Goal: Contribute content: Contribute content

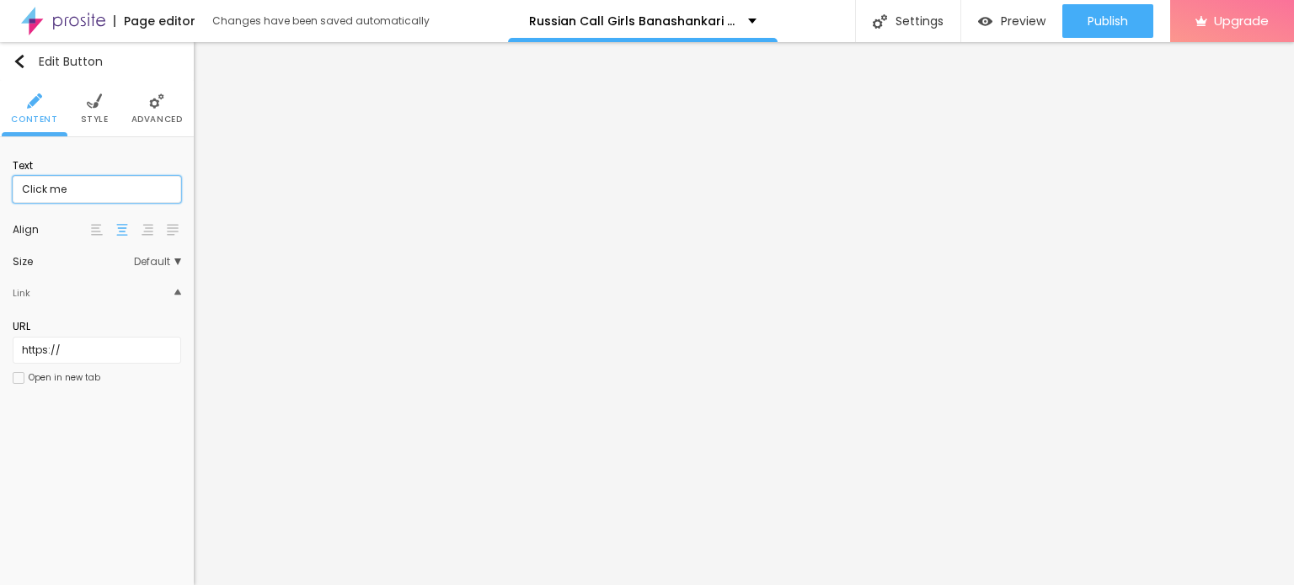
click at [89, 188] on input "Click me" at bounding box center [97, 189] width 168 height 27
paste input "WhatsApp Me [PHONE_NUMBER]"
type input "WhatsApp Me [PHONE_NUMBER]"
click at [90, 344] on input "https://" at bounding box center [97, 350] width 168 height 27
click at [108, 343] on input "https://" at bounding box center [97, 350] width 168 height 27
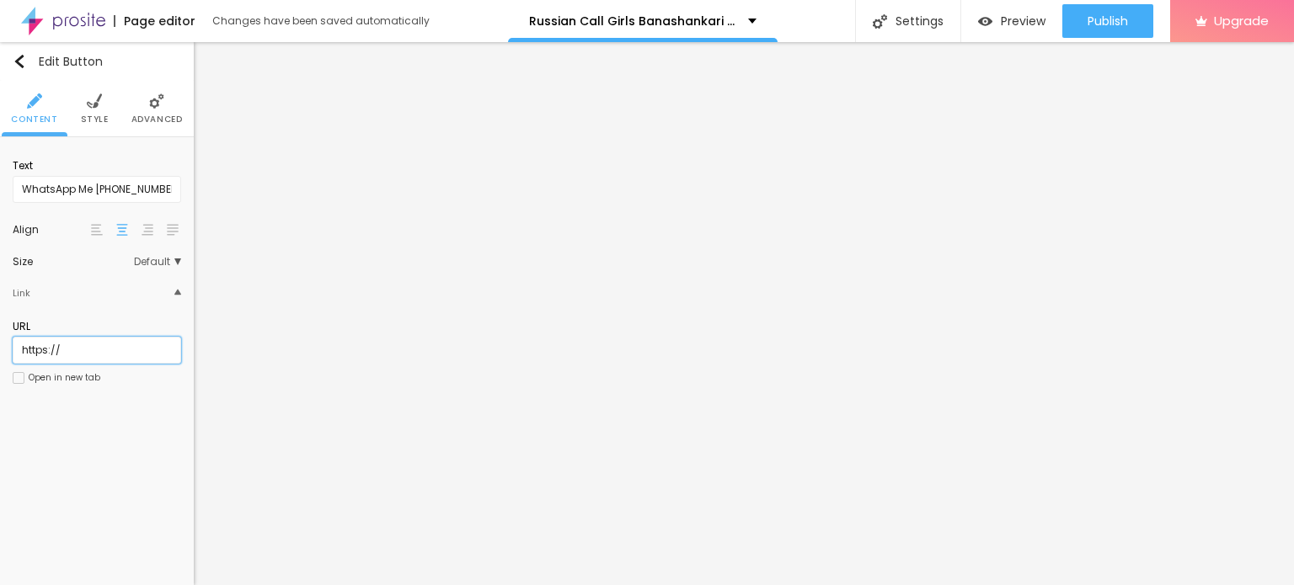
type input "[URL][DOMAIN_NAME]"
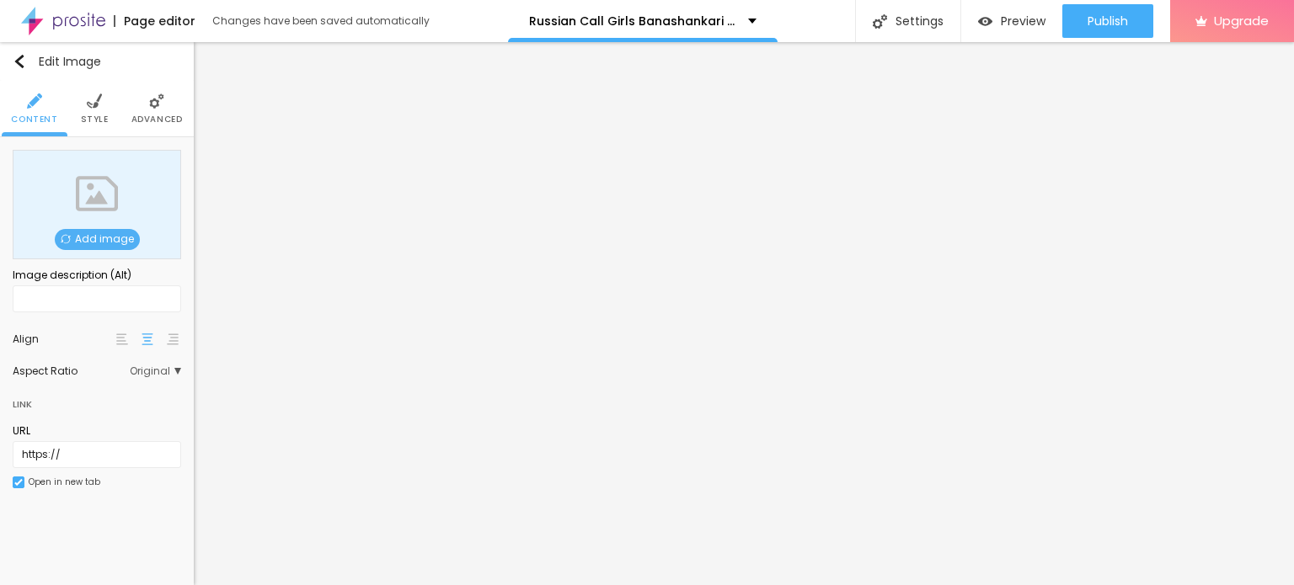
click at [104, 238] on span "Add image" at bounding box center [97, 239] width 85 height 21
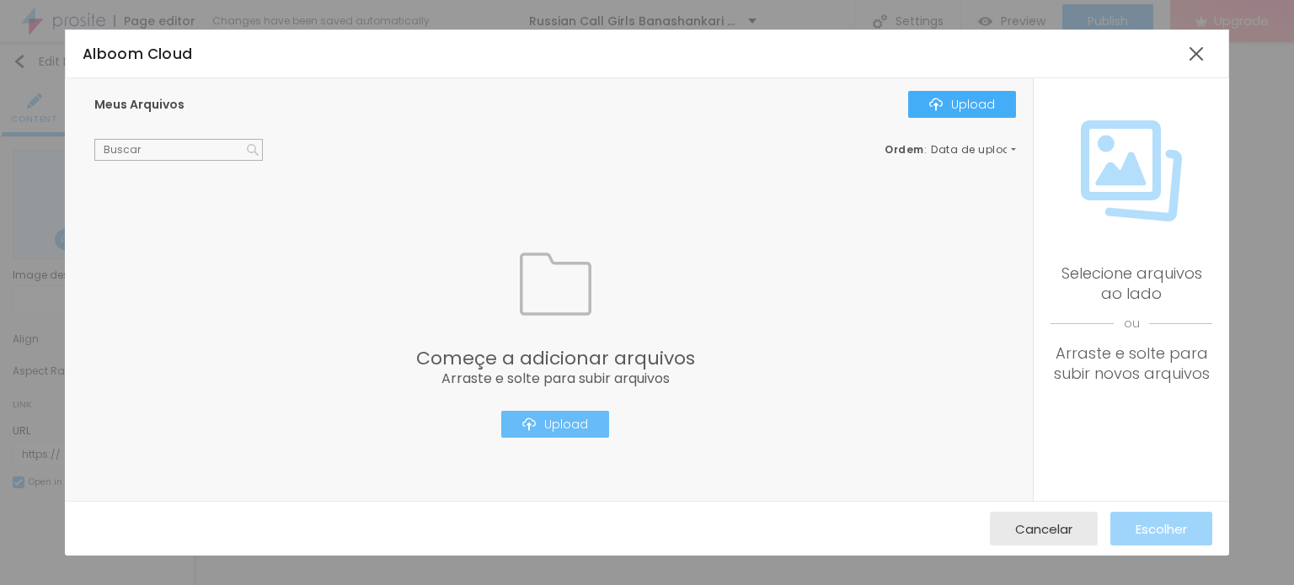
click at [535, 428] on img "button" at bounding box center [528, 424] width 13 height 13
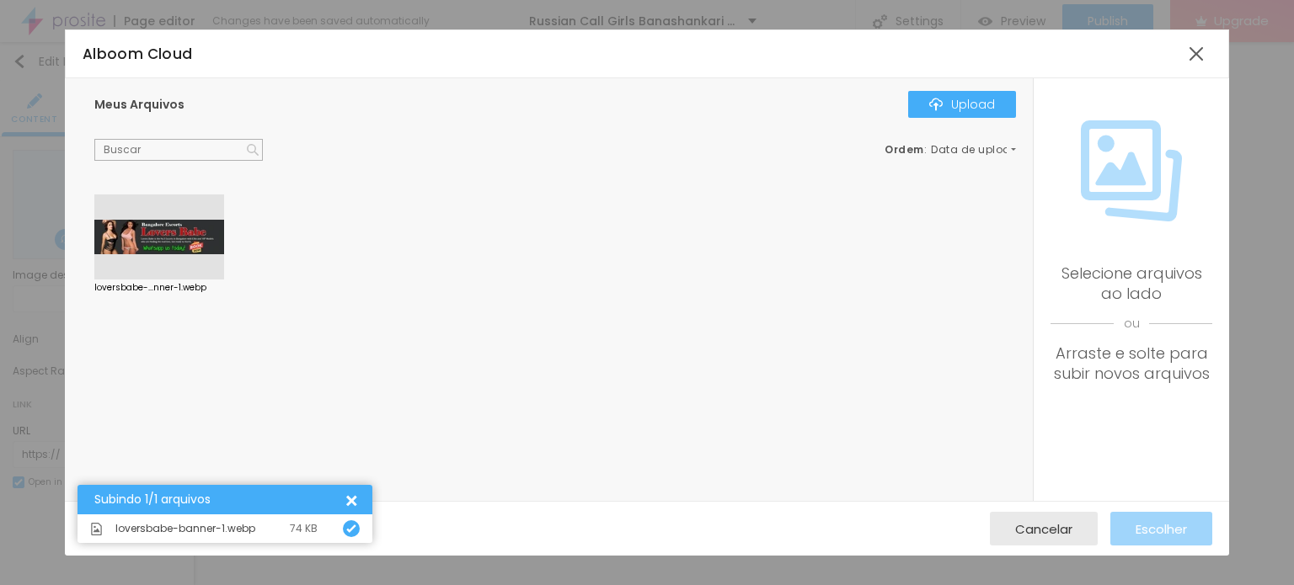
click at [209, 238] on div at bounding box center [159, 238] width 130 height 86
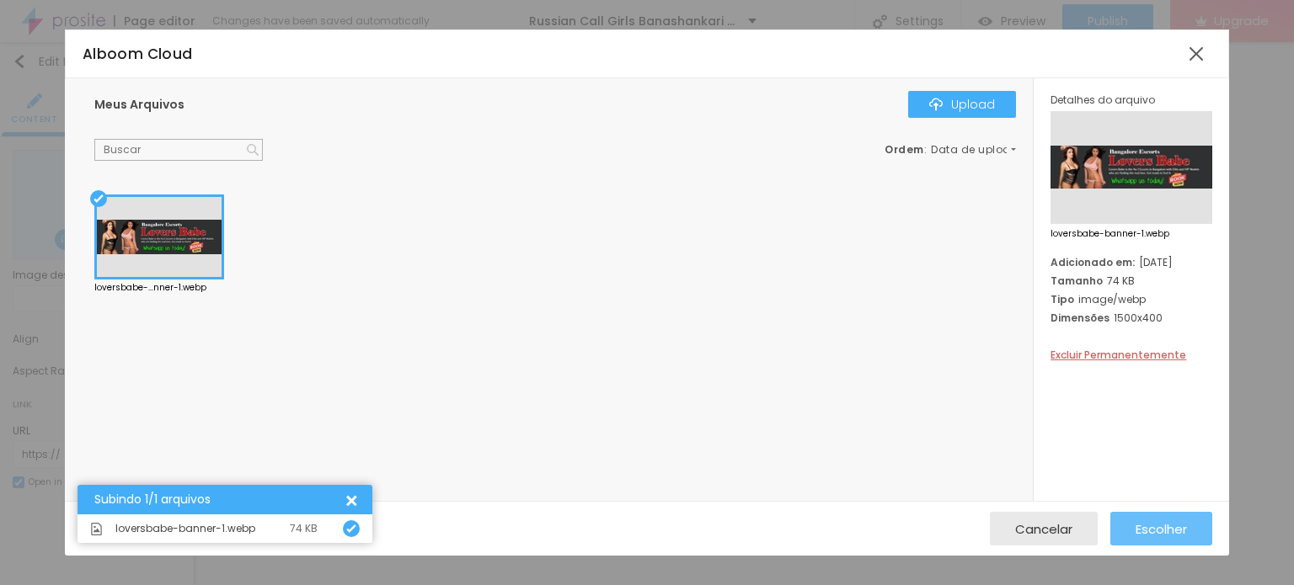
click at [1168, 532] on span "Escolher" at bounding box center [1161, 529] width 51 height 14
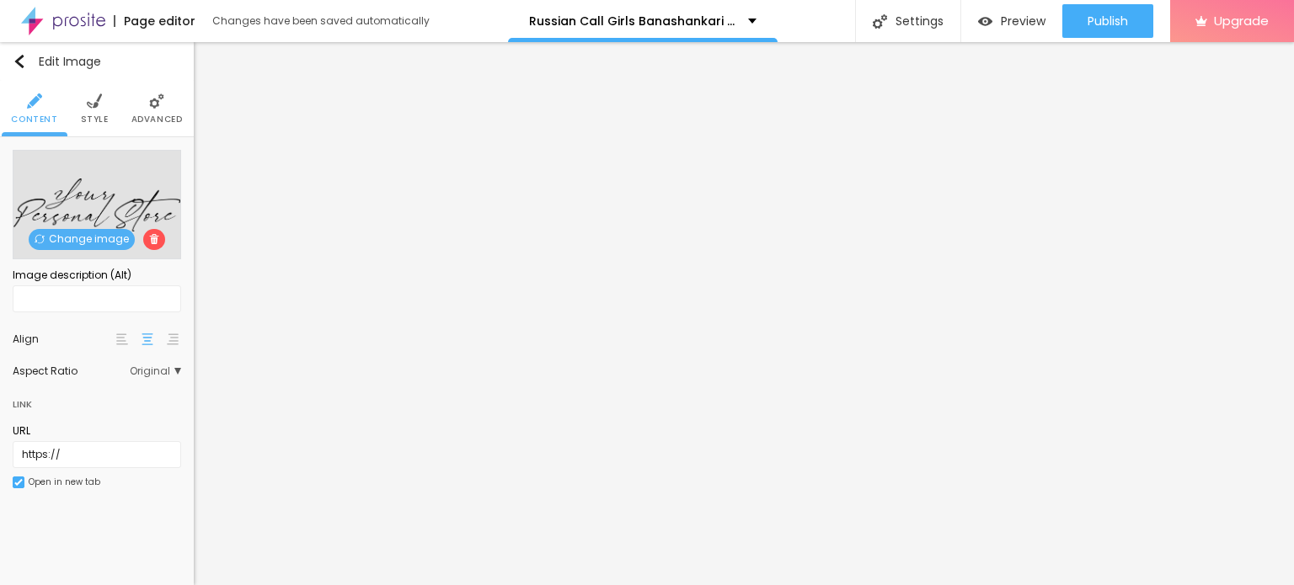
click at [70, 238] on span "Change image" at bounding box center [82, 239] width 106 height 21
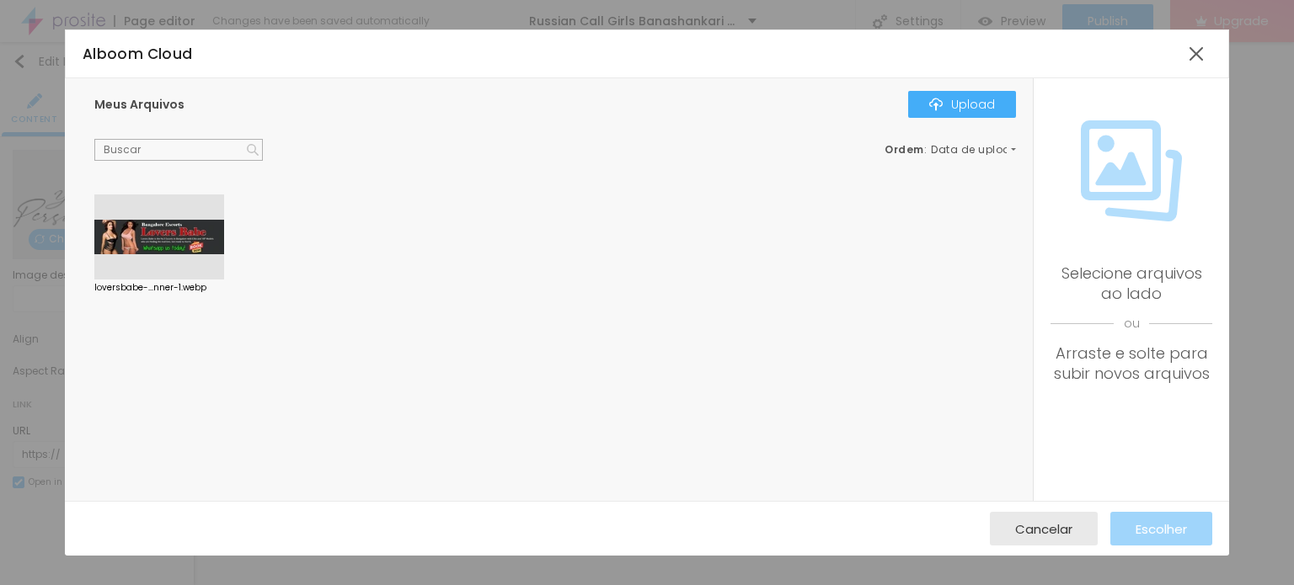
click at [154, 235] on div at bounding box center [159, 238] width 130 height 86
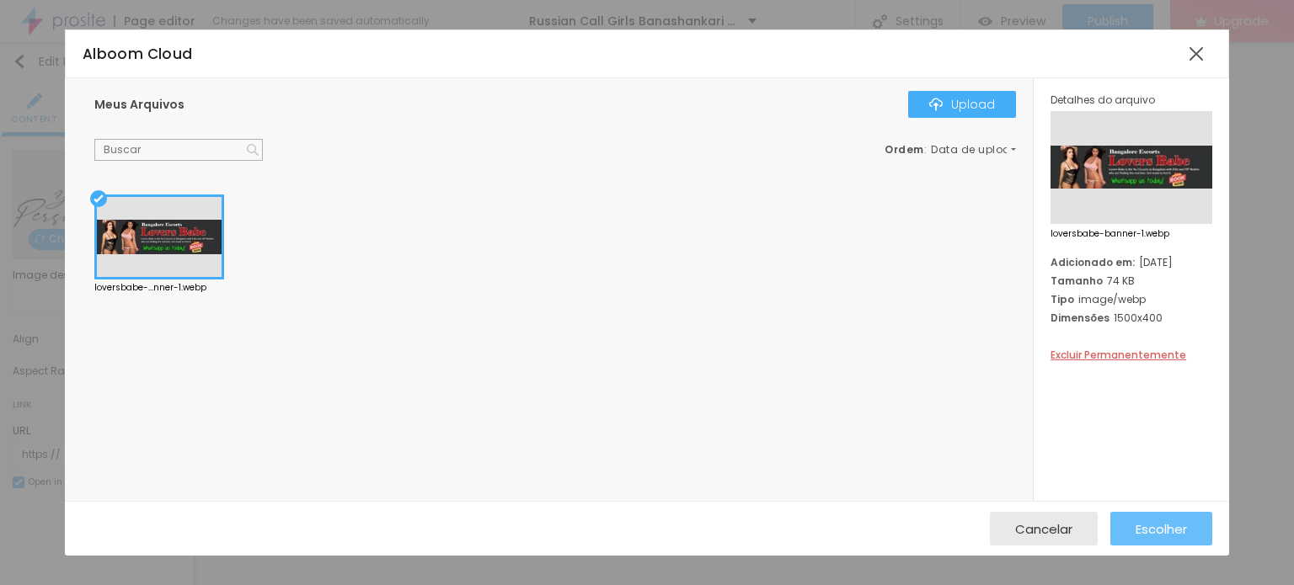
click at [1195, 532] on button "Escolher" at bounding box center [1161, 529] width 102 height 34
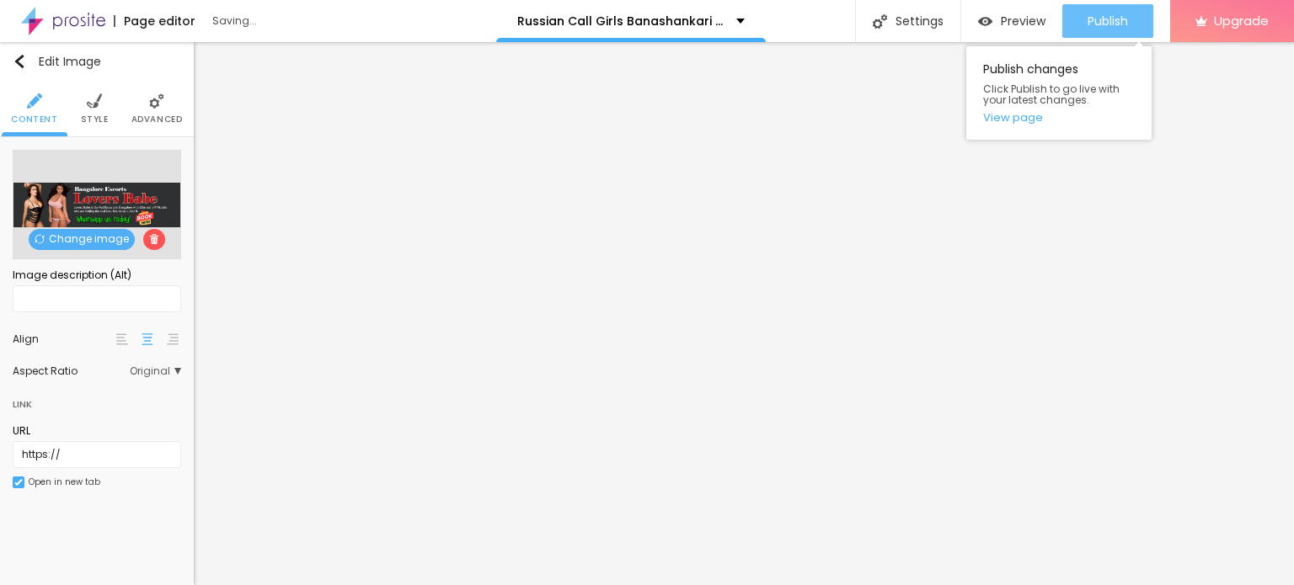
click at [1113, 19] on span "Publish" at bounding box center [1107, 20] width 40 height 13
click at [1019, 118] on link "View page" at bounding box center [1059, 117] width 152 height 11
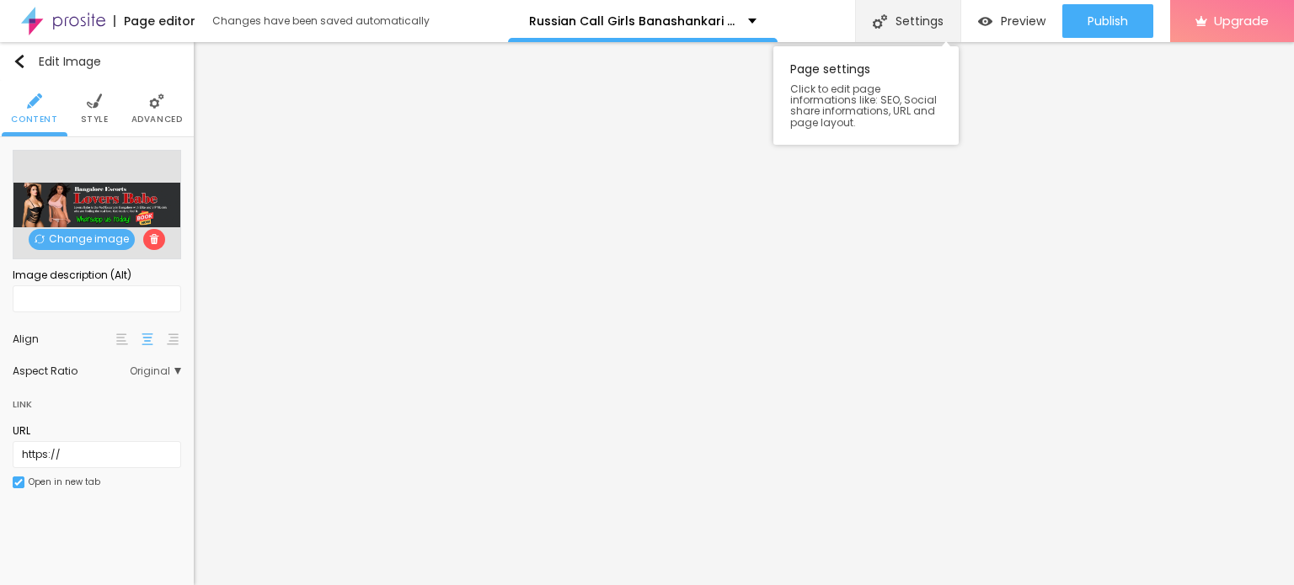
click at [928, 13] on div "Settings" at bounding box center [907, 21] width 105 height 42
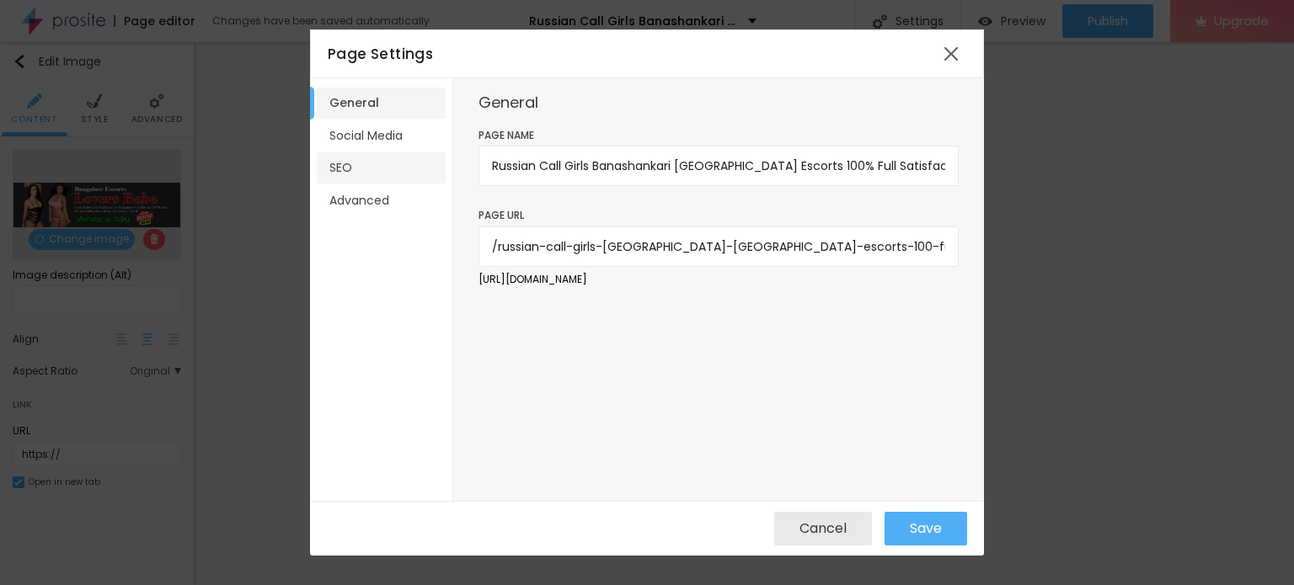
click at [356, 171] on li "SEO" at bounding box center [381, 167] width 129 height 31
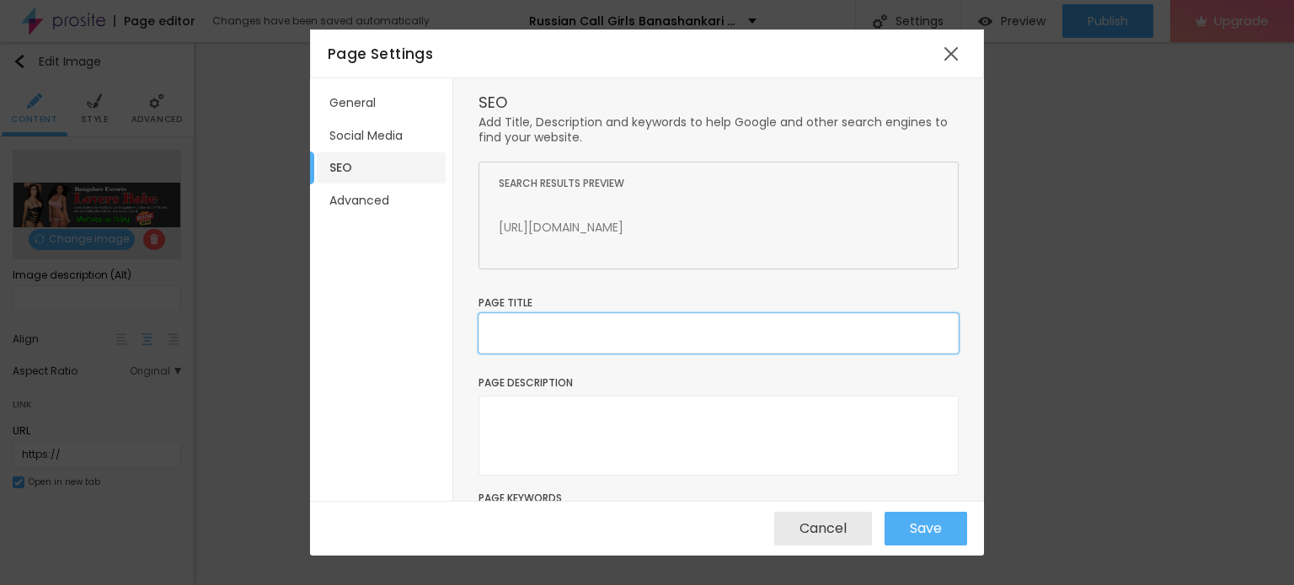
click at [624, 336] on input "text" at bounding box center [718, 333] width 480 height 40
paste input "Russian Call Girls Banashankari [GEOGRAPHIC_DATA] Escorts 100% Full Satisfaction"
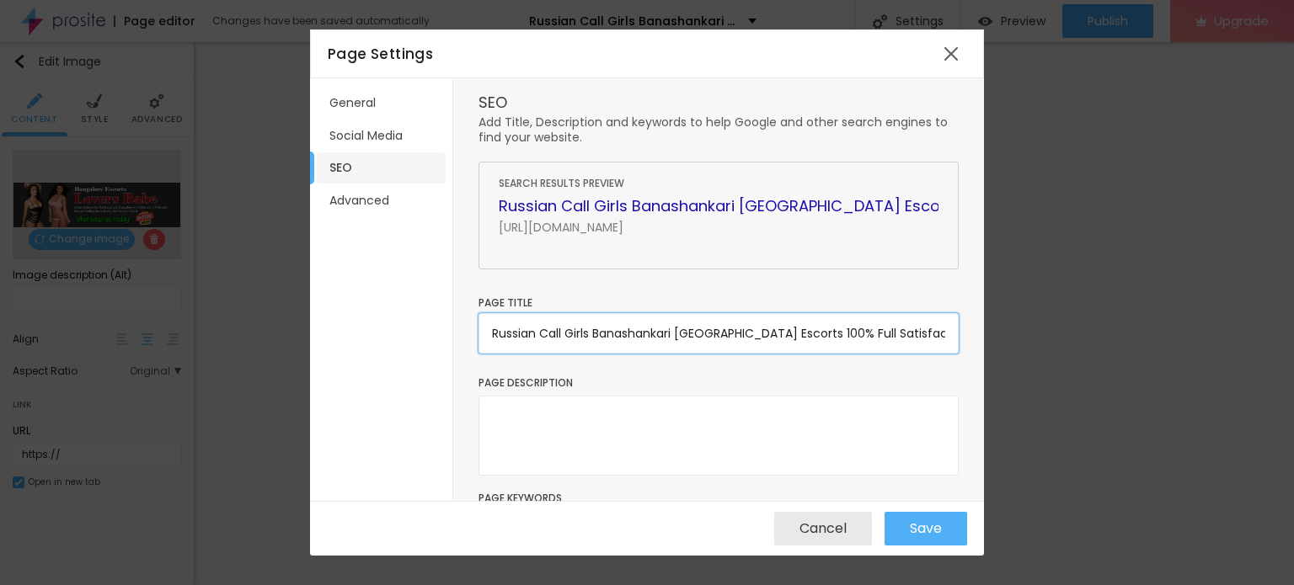
type input "Russian Call Girls Banashankari [GEOGRAPHIC_DATA] Escorts 100% Full Satisfaction"
click at [600, 417] on textarea at bounding box center [718, 436] width 480 height 80
paste textarea "Russian Call Girls Banashankari [GEOGRAPHIC_DATA] Escorts 100% Full Satisfactio…"
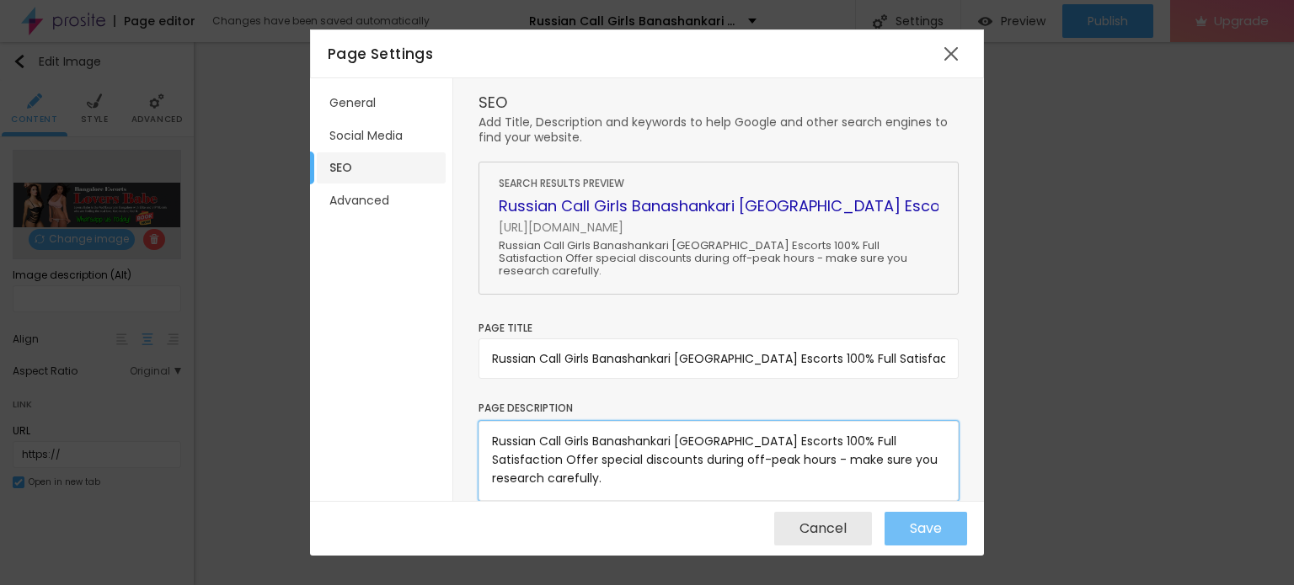
type textarea "Russian Call Girls Banashankari [GEOGRAPHIC_DATA] Escorts 100% Full Satisfactio…"
click at [914, 537] on span "Save" at bounding box center [926, 528] width 32 height 15
click at [916, 532] on span "Save" at bounding box center [926, 528] width 32 height 15
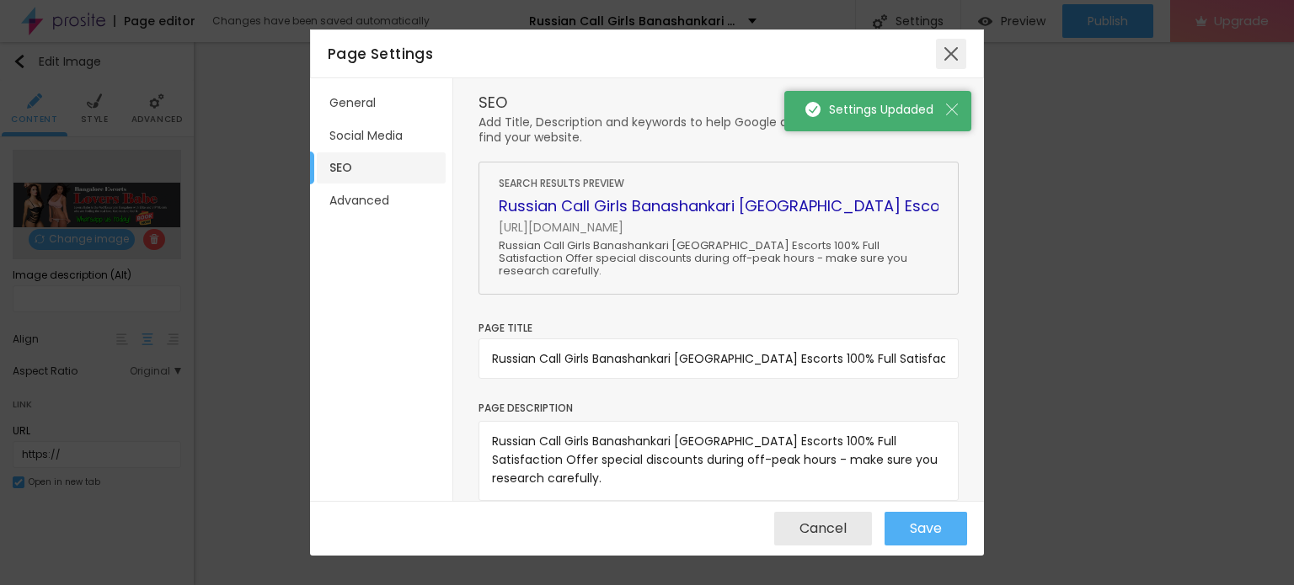
click at [950, 49] on div at bounding box center [951, 54] width 30 height 30
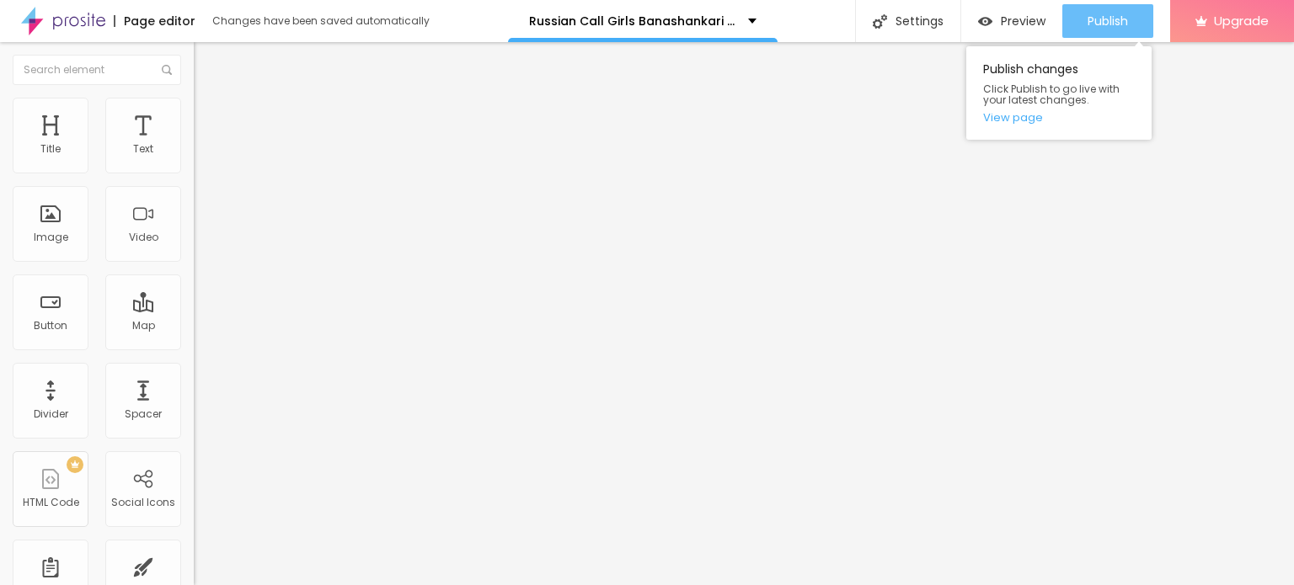
click at [1106, 17] on span "Publish" at bounding box center [1107, 20] width 40 height 13
click at [1023, 118] on link "View page" at bounding box center [1059, 117] width 152 height 11
click at [1102, 20] on span "Publish" at bounding box center [1107, 20] width 40 height 13
click at [1017, 120] on link "View page" at bounding box center [1059, 117] width 152 height 11
